Goal: Communication & Community: Connect with others

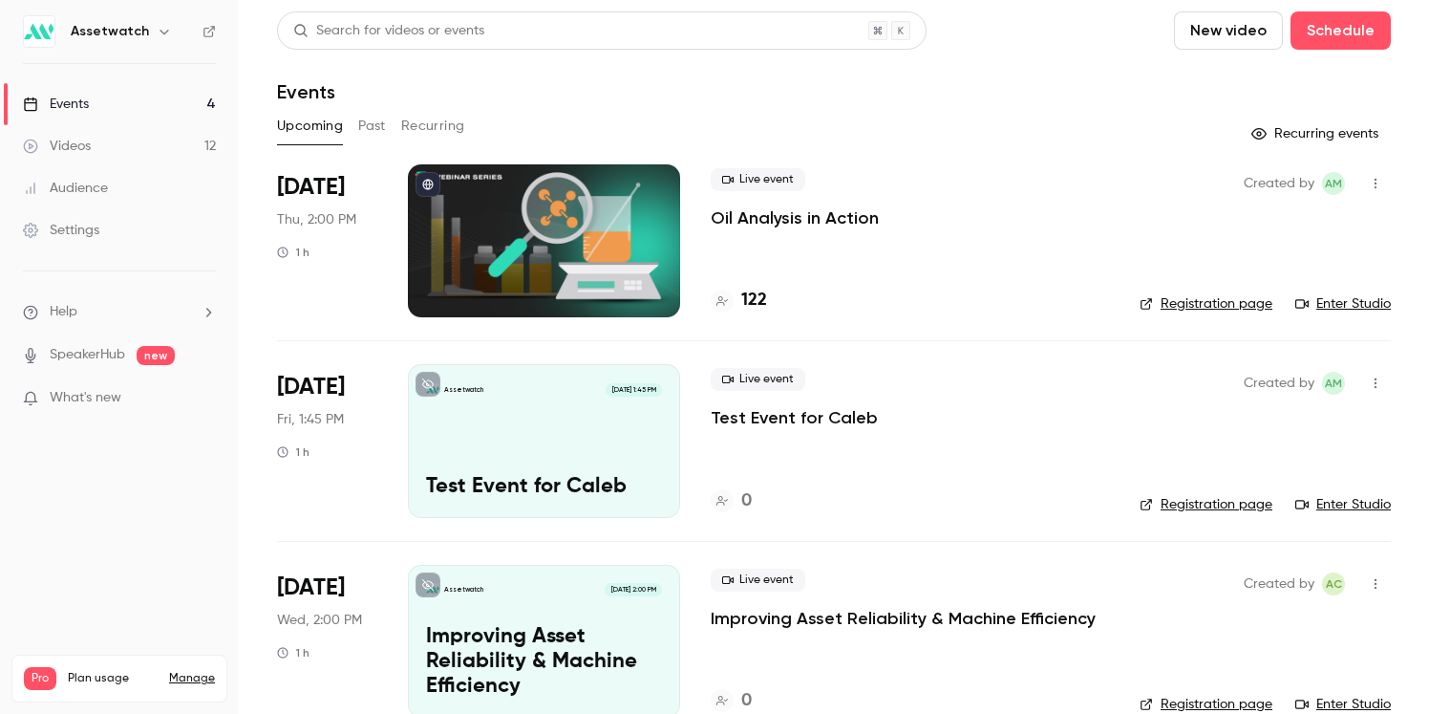
click at [839, 217] on p "Oil Analysis in Action" at bounding box center [795, 217] width 168 height 23
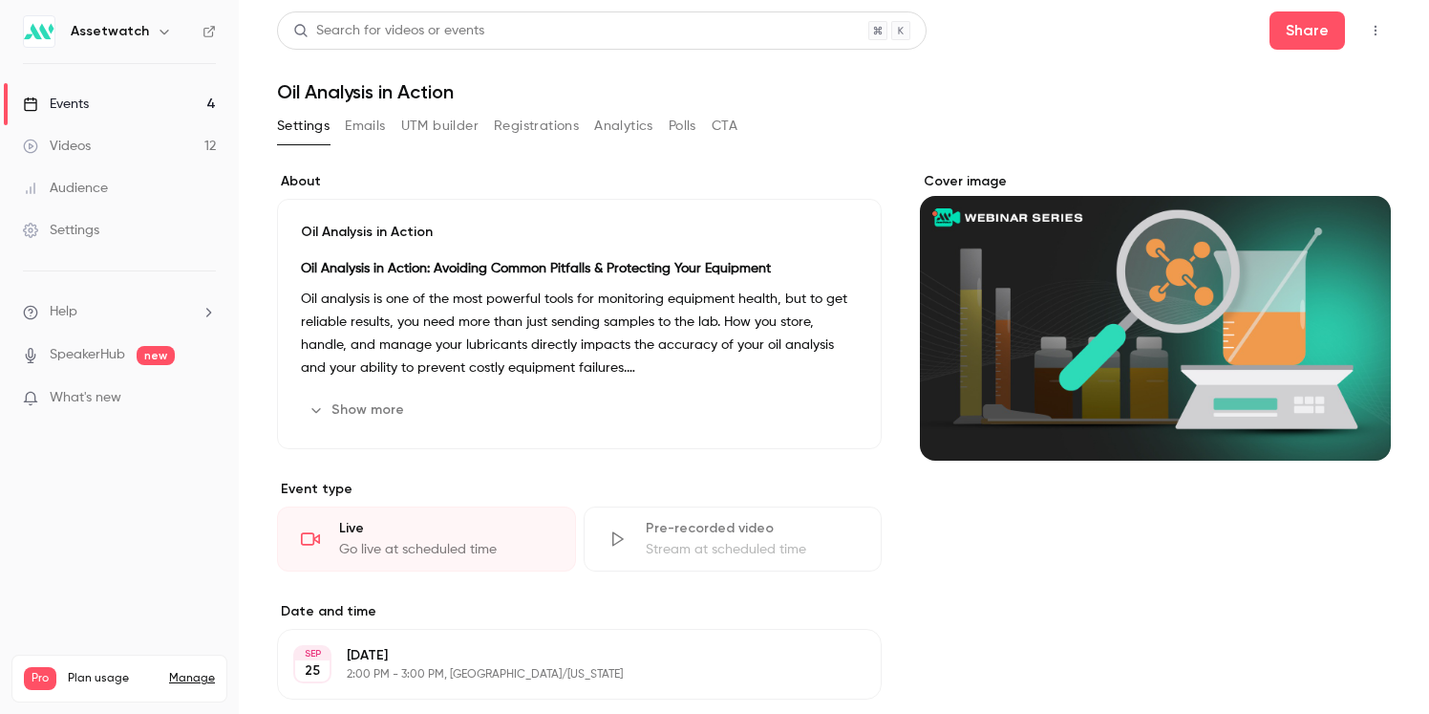
click at [355, 133] on button "Emails" at bounding box center [365, 126] width 40 height 31
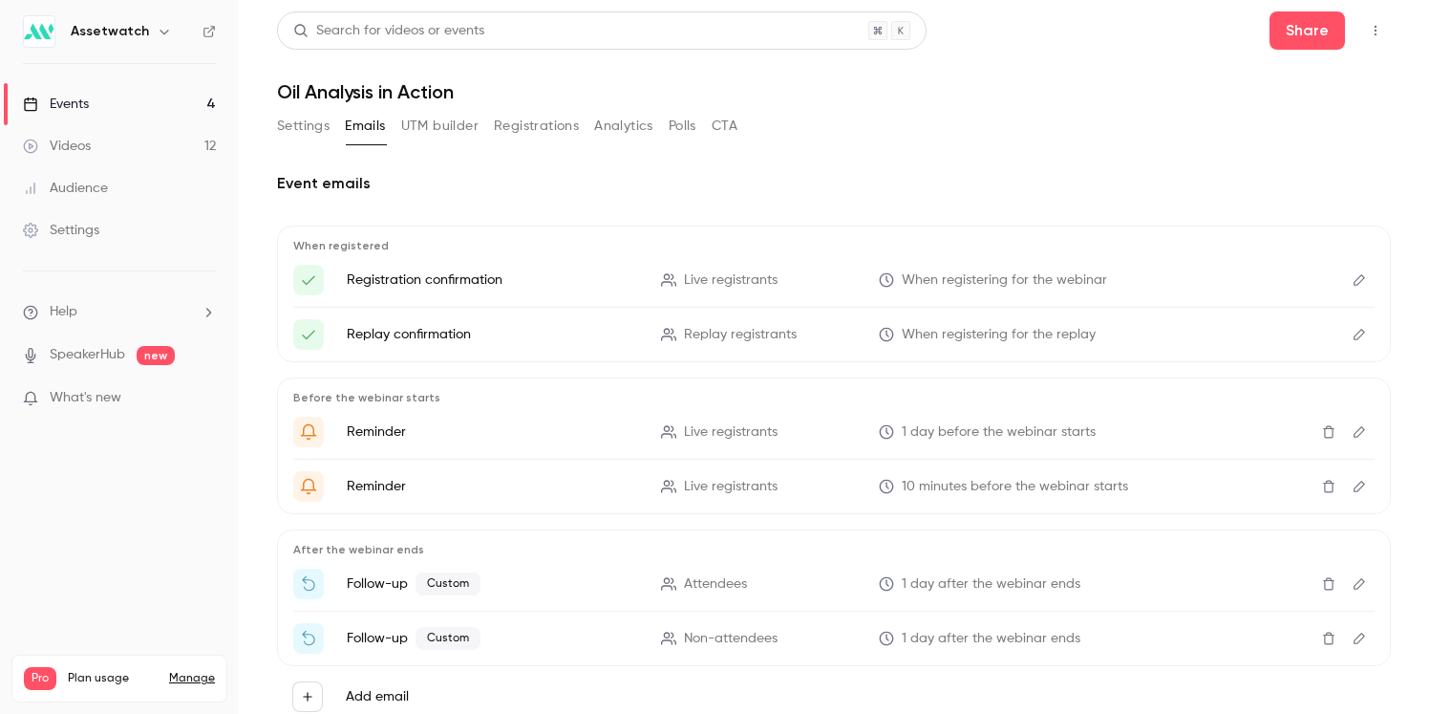
click at [297, 127] on button "Settings" at bounding box center [303, 126] width 53 height 31
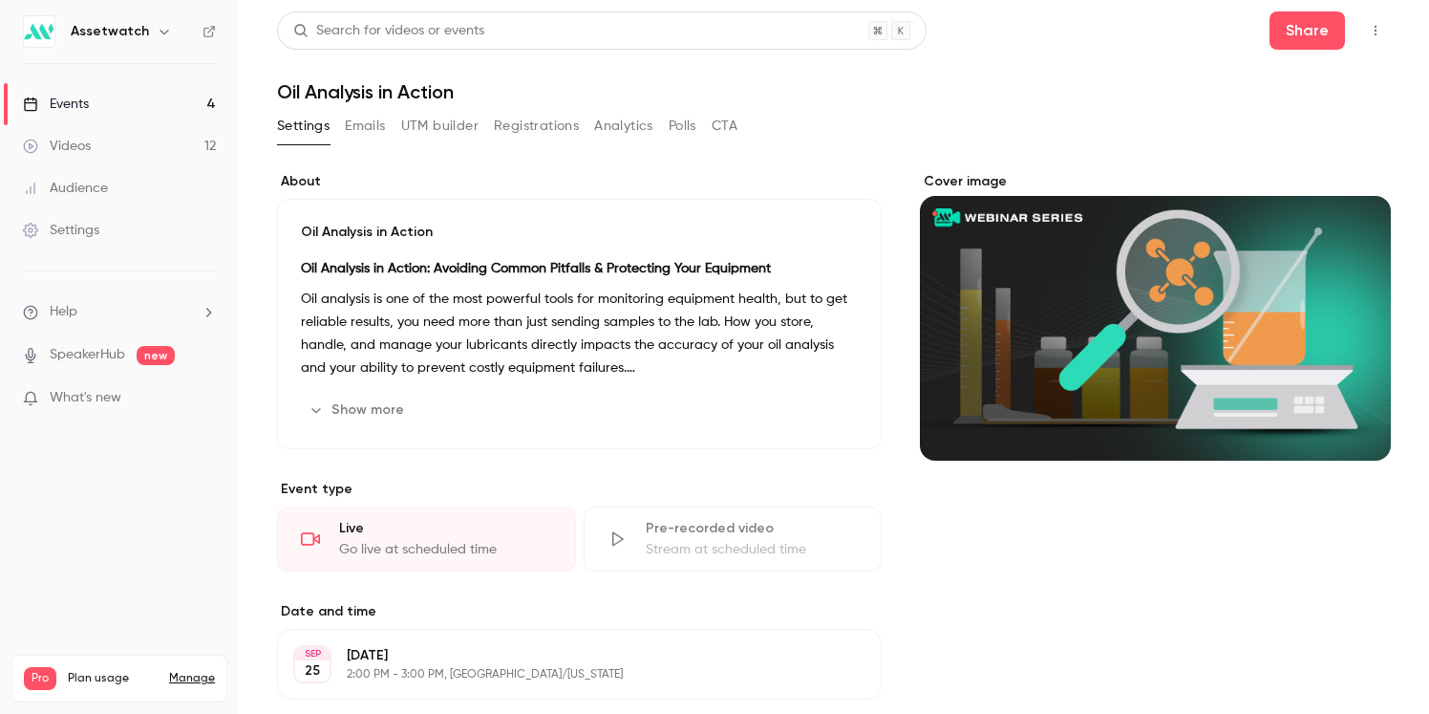
click at [1363, 15] on button "button" at bounding box center [1375, 30] width 31 height 31
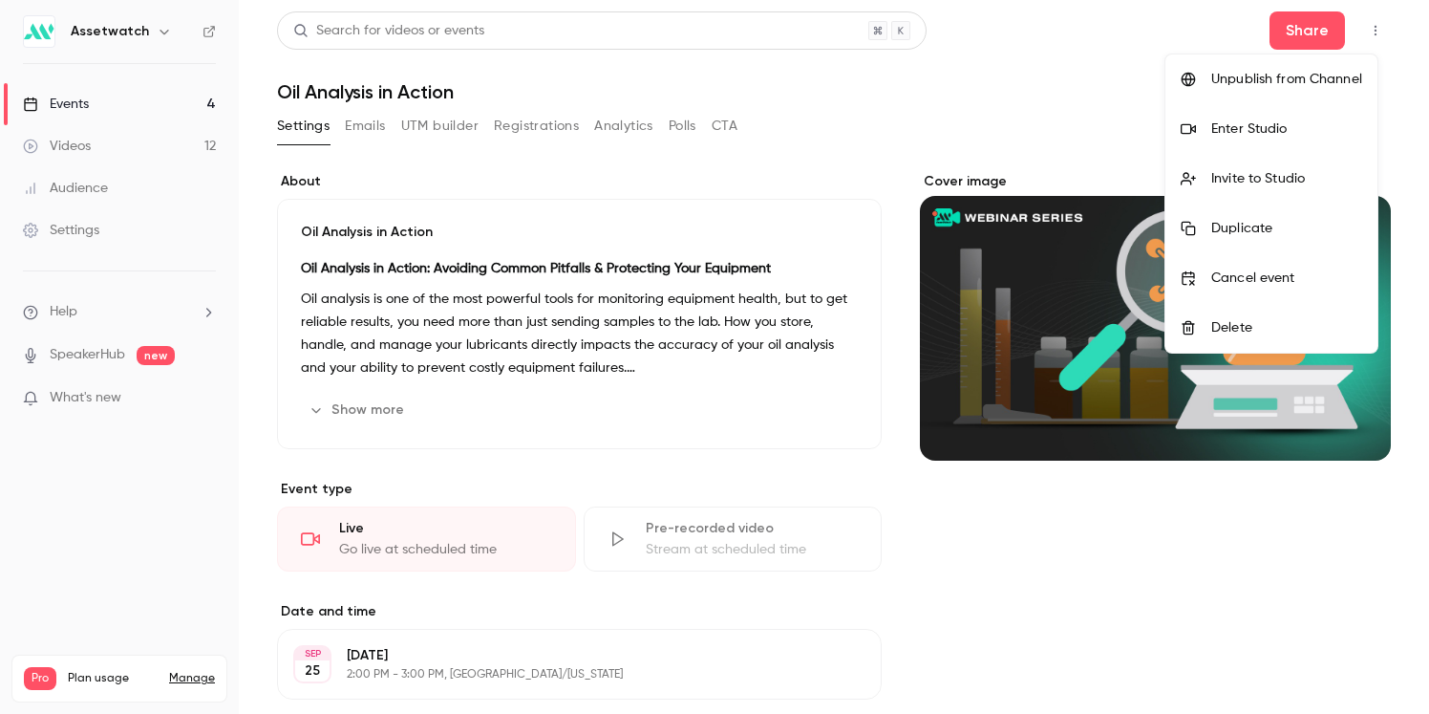
click at [1312, 174] on div "Invite to Studio" at bounding box center [1286, 178] width 151 height 19
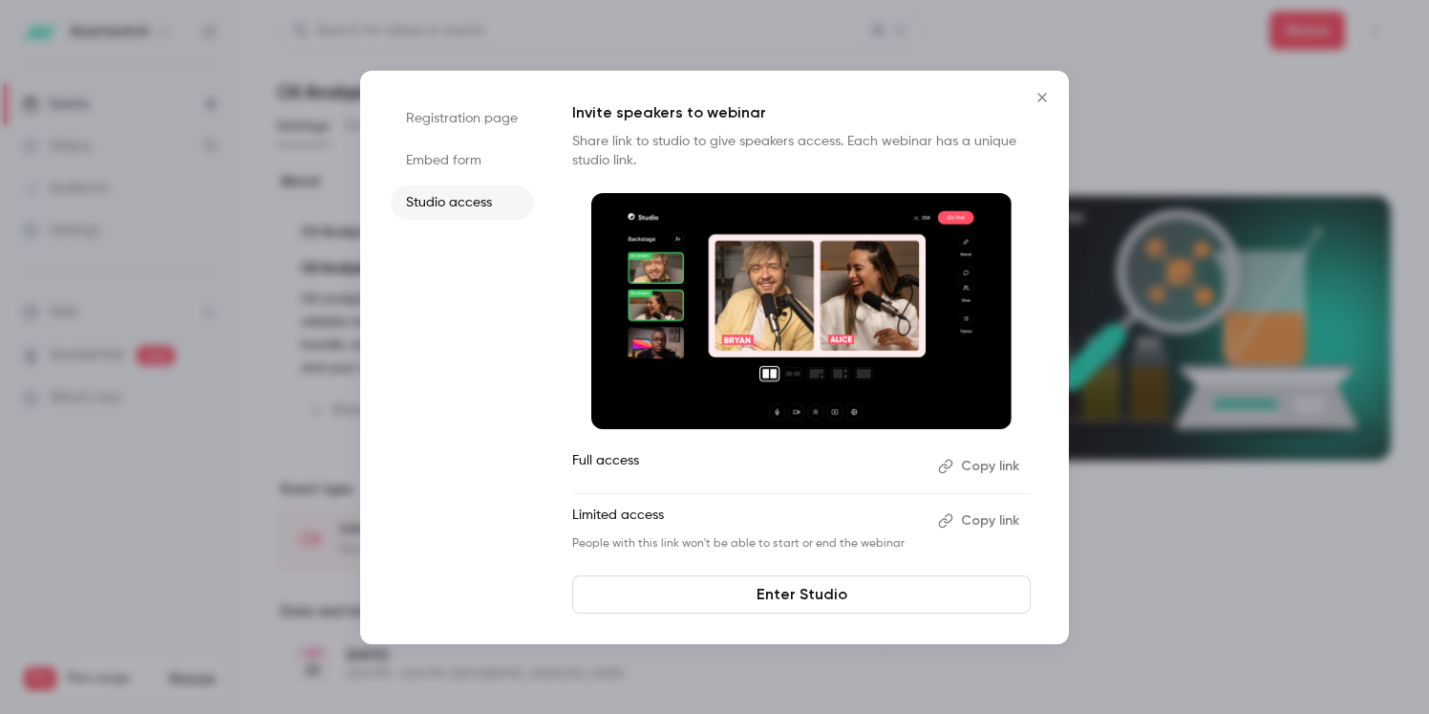
click at [985, 516] on button "Copy link" at bounding box center [980, 520] width 100 height 31
click at [1046, 99] on icon "Close" at bounding box center [1042, 97] width 23 height 15
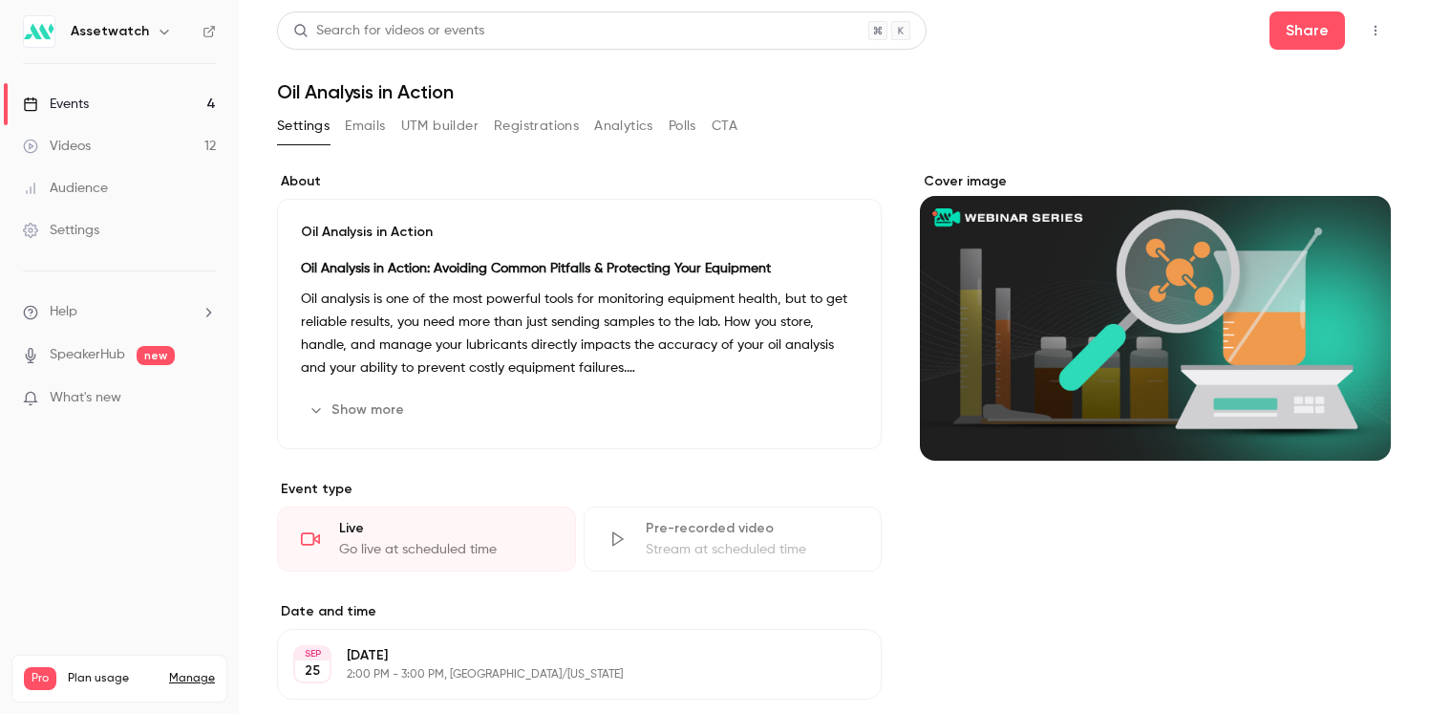
click at [1369, 30] on button "button" at bounding box center [1375, 30] width 31 height 31
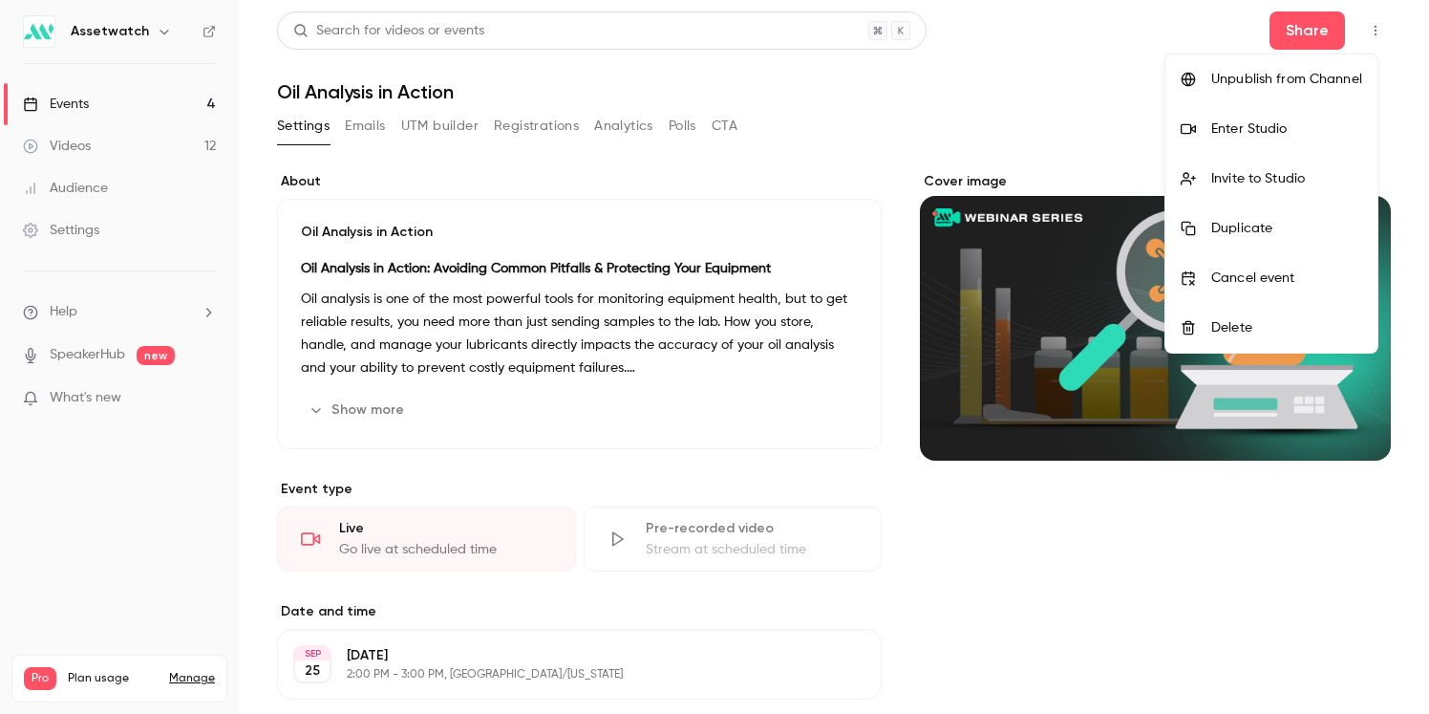
click at [1062, 114] on div at bounding box center [714, 357] width 1429 height 714
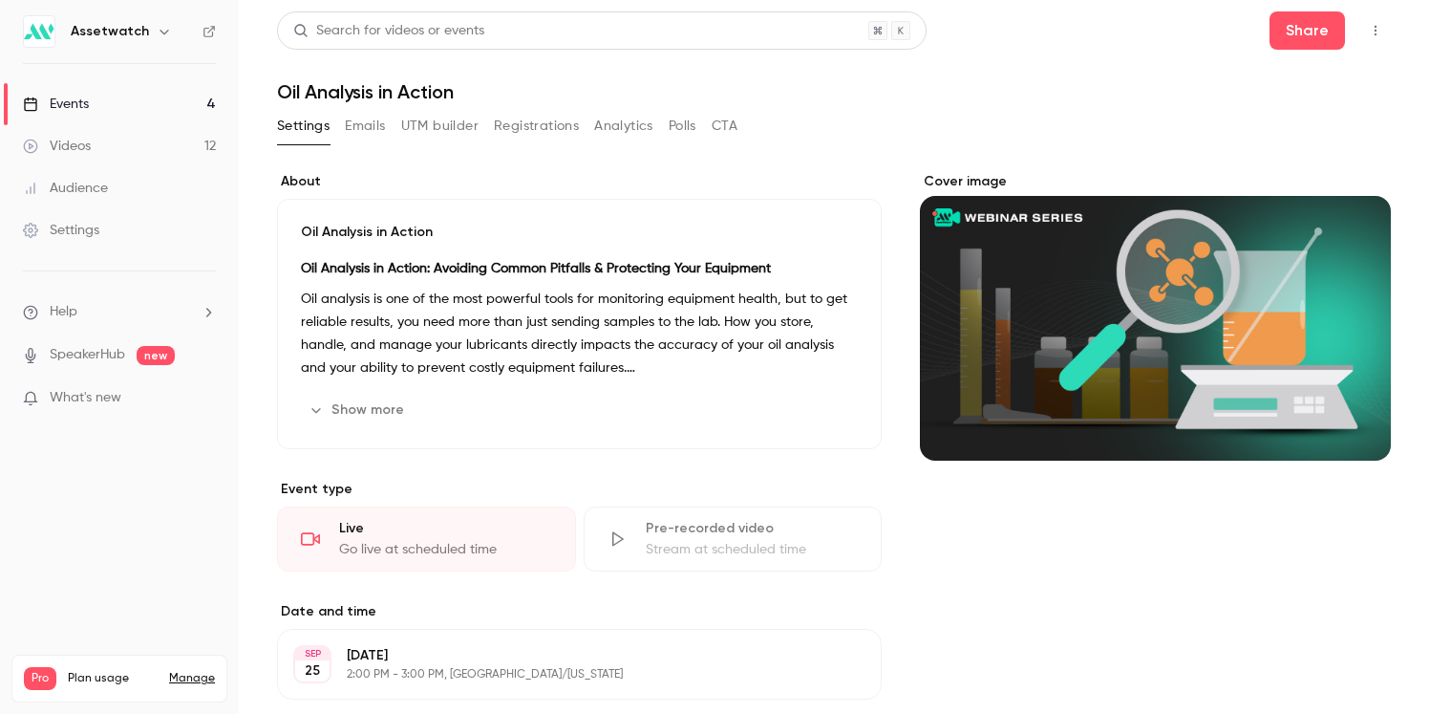
click at [1360, 38] on button "button" at bounding box center [1375, 30] width 31 height 31
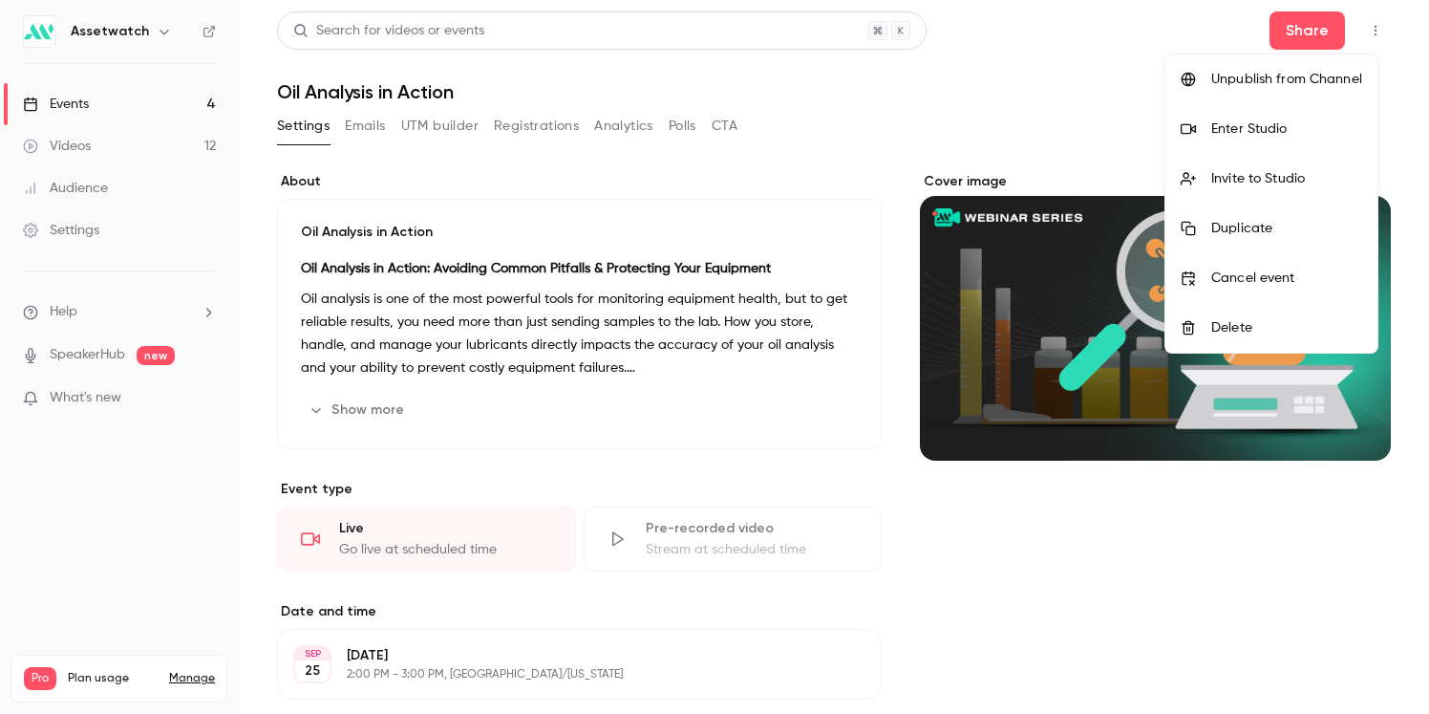
click at [1279, 141] on li "Enter Studio" at bounding box center [1271, 129] width 212 height 50
click at [1222, 129] on div "Enter Studio" at bounding box center [1286, 128] width 151 height 19
click at [1233, 129] on div "Enter Studio" at bounding box center [1286, 128] width 151 height 19
click at [1251, 127] on div "Enter Studio" at bounding box center [1286, 128] width 151 height 19
click at [1021, 83] on div at bounding box center [714, 357] width 1429 height 714
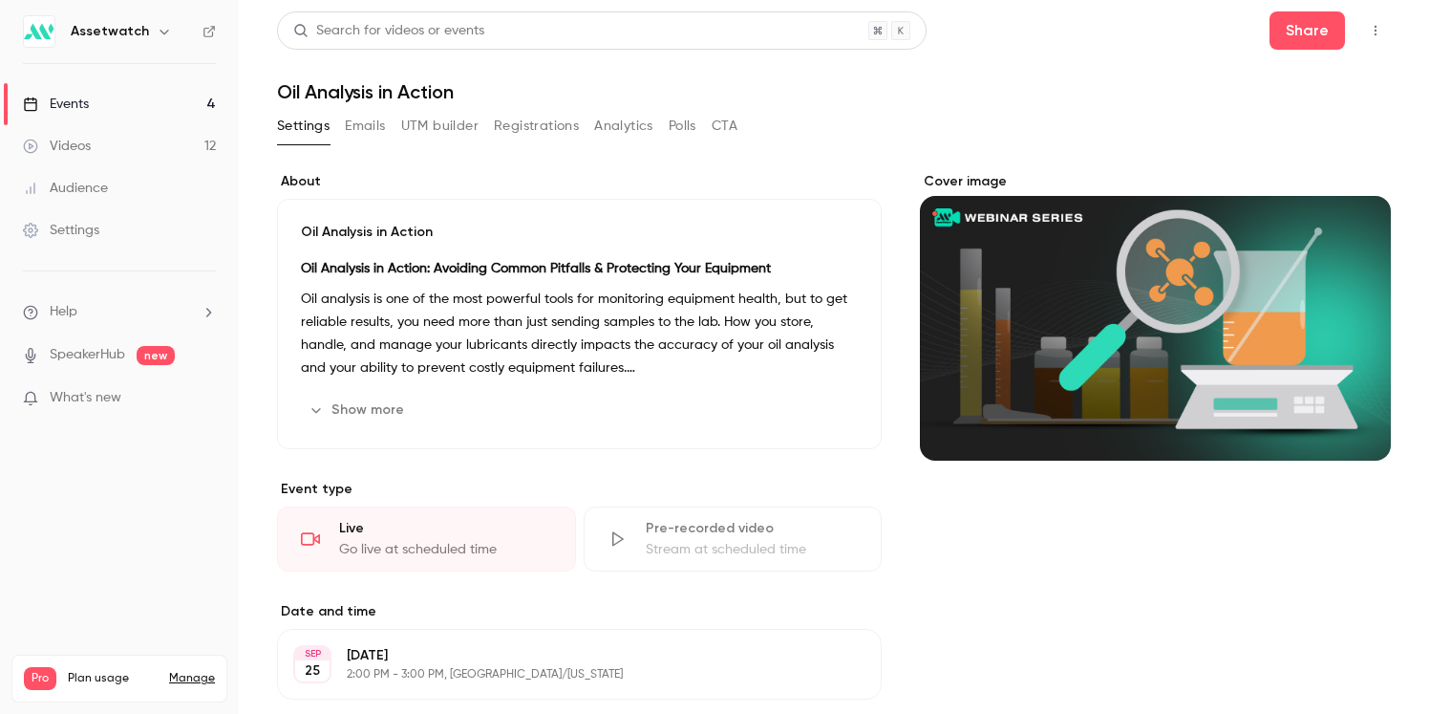
click at [353, 121] on button "Emails" at bounding box center [365, 126] width 40 height 31
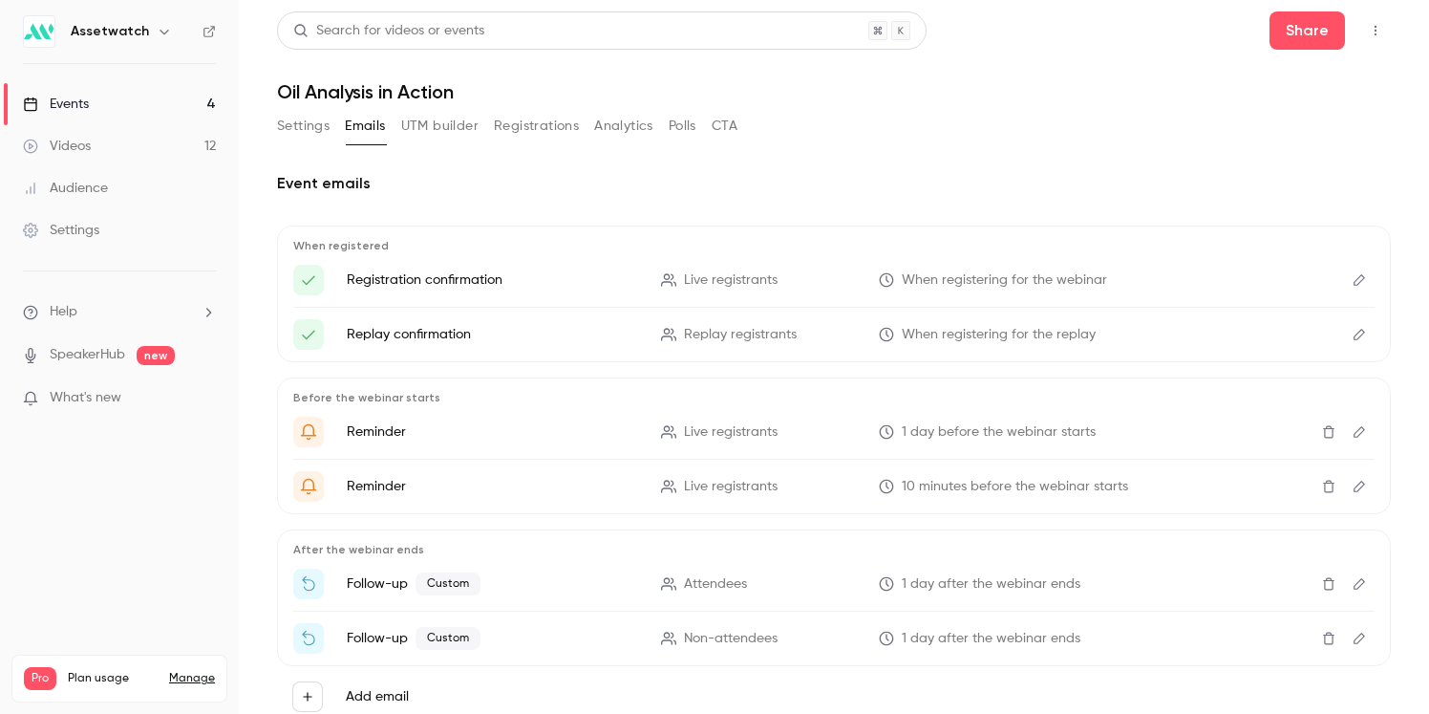
click at [310, 127] on button "Settings" at bounding box center [303, 126] width 53 height 31
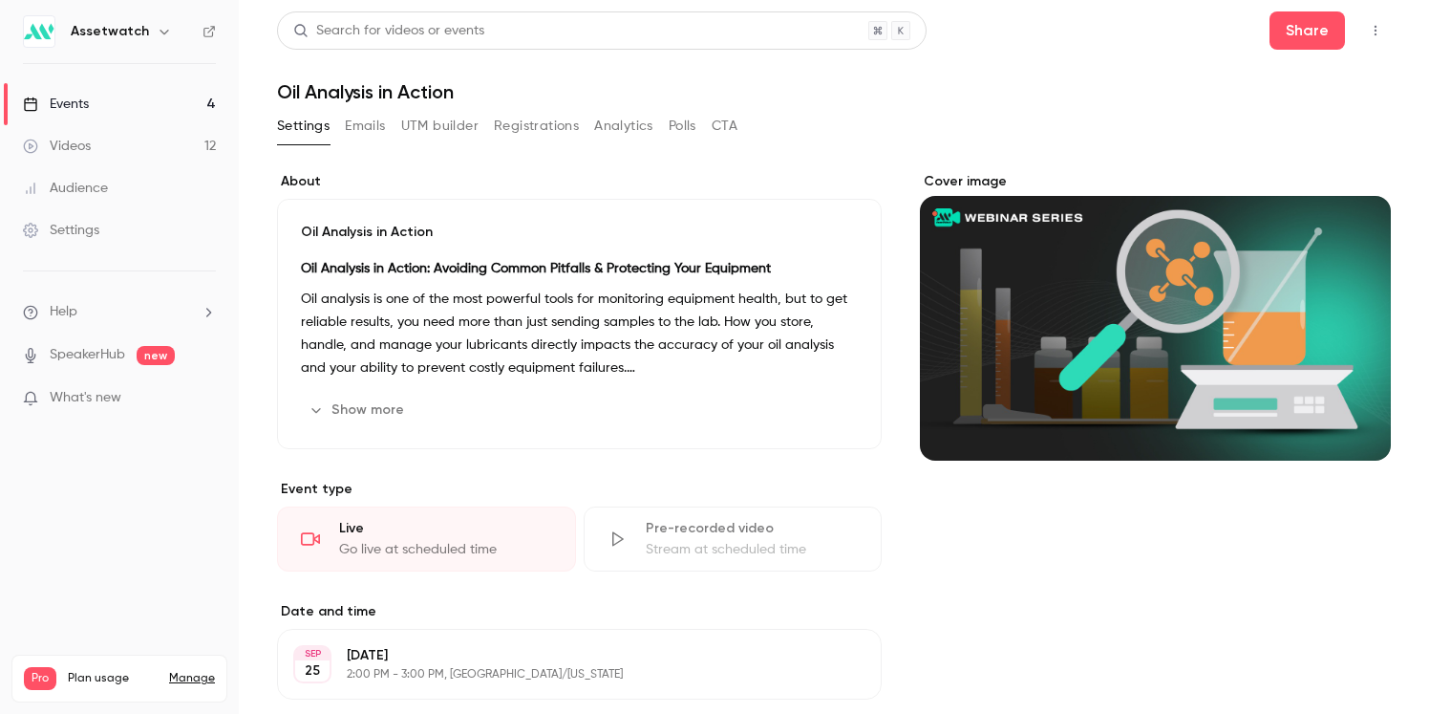
click at [1368, 34] on icon "button" at bounding box center [1375, 30] width 15 height 13
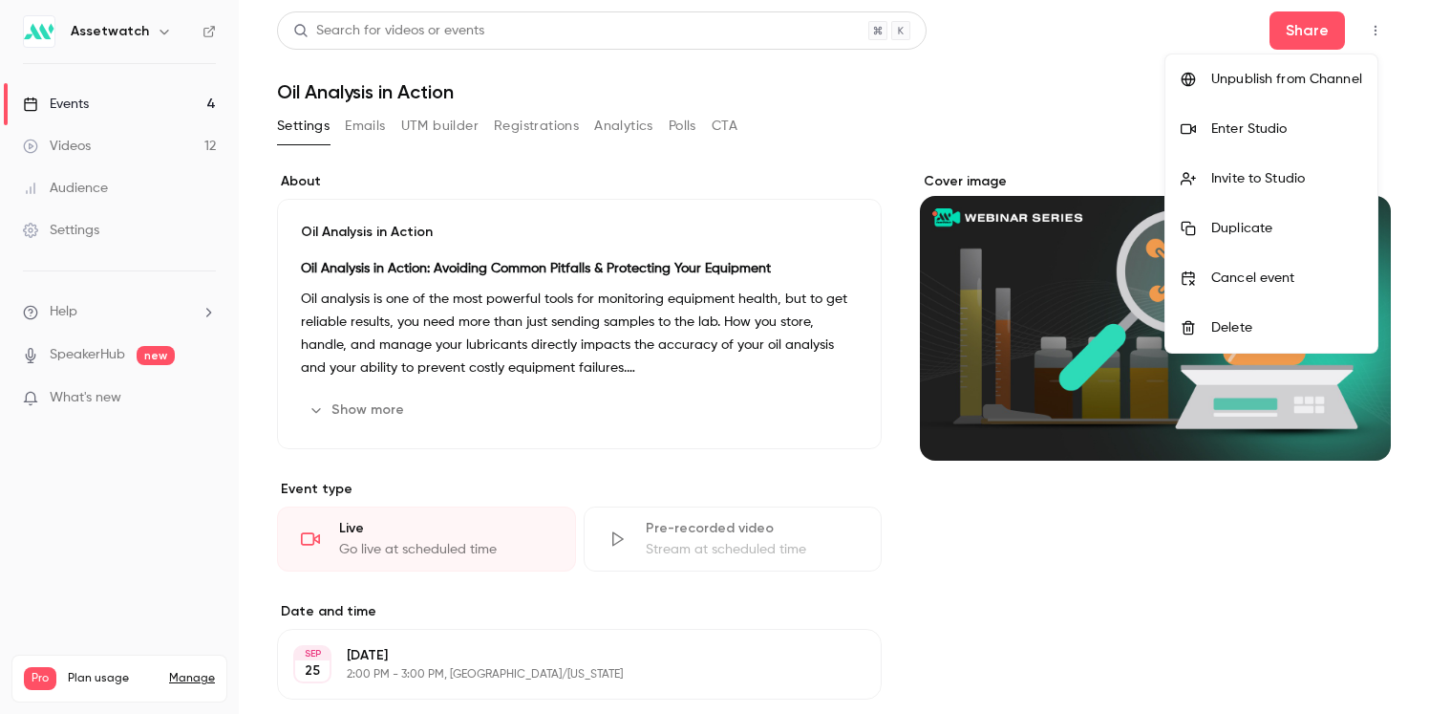
click at [1275, 130] on div "Enter Studio" at bounding box center [1286, 128] width 151 height 19
click at [1188, 126] on icon at bounding box center [1188, 128] width 15 height 15
click at [1229, 176] on div "Invite to Studio" at bounding box center [1286, 178] width 151 height 19
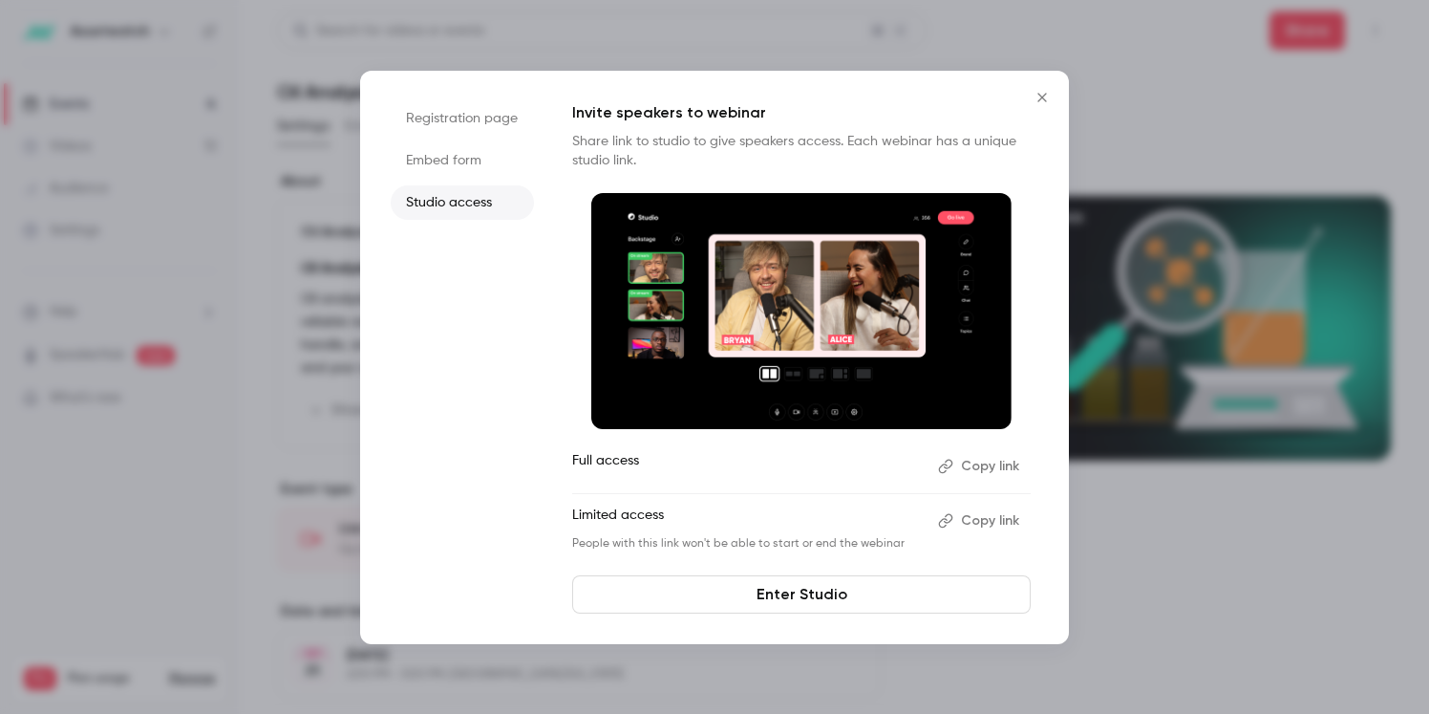
click at [1000, 459] on button "Copy link" at bounding box center [980, 466] width 100 height 31
click at [997, 526] on button "Copy link" at bounding box center [980, 520] width 100 height 31
